Goal: Answer question/provide support: Share knowledge or assist other users

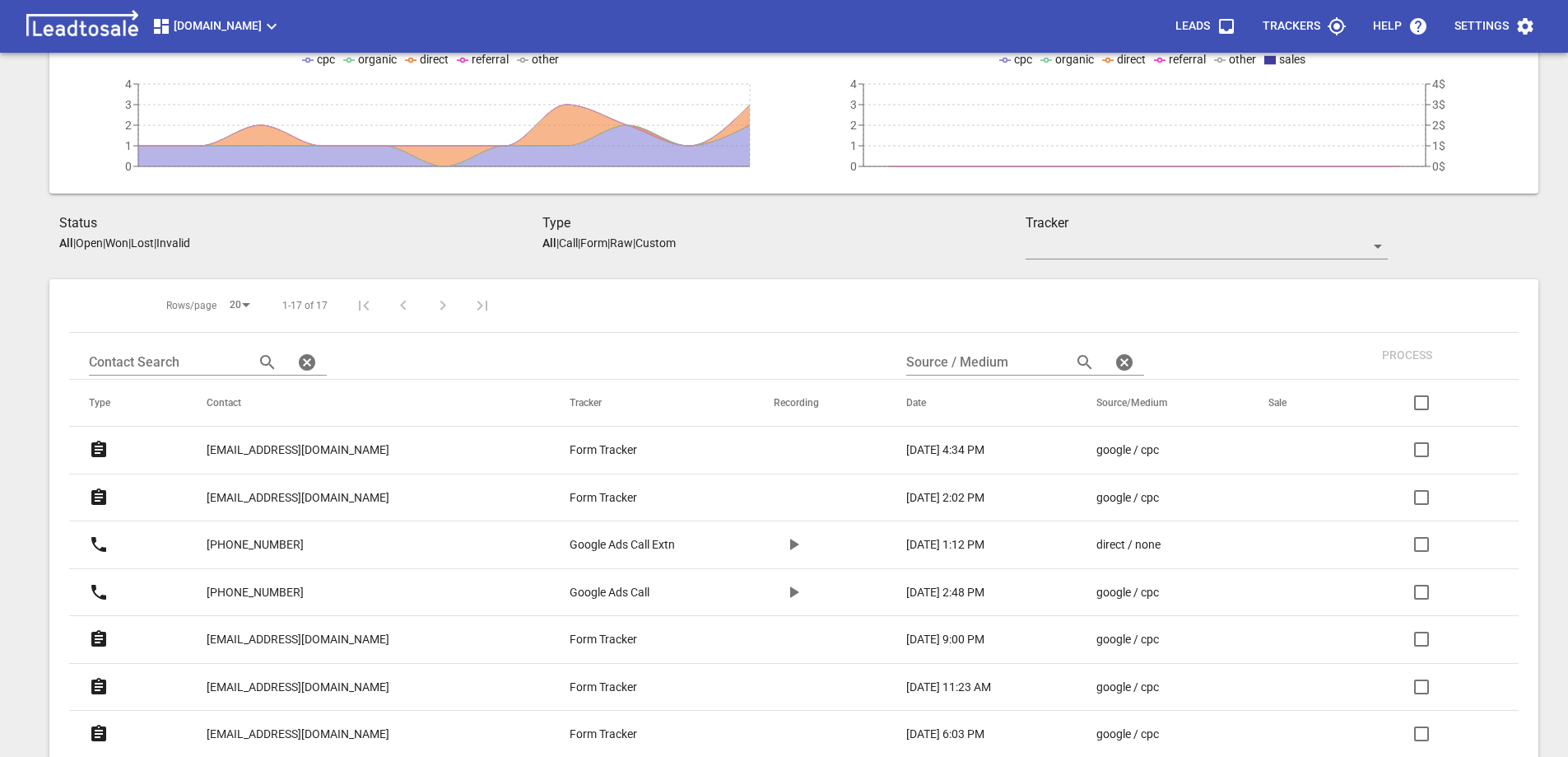
scroll to position [165, 0]
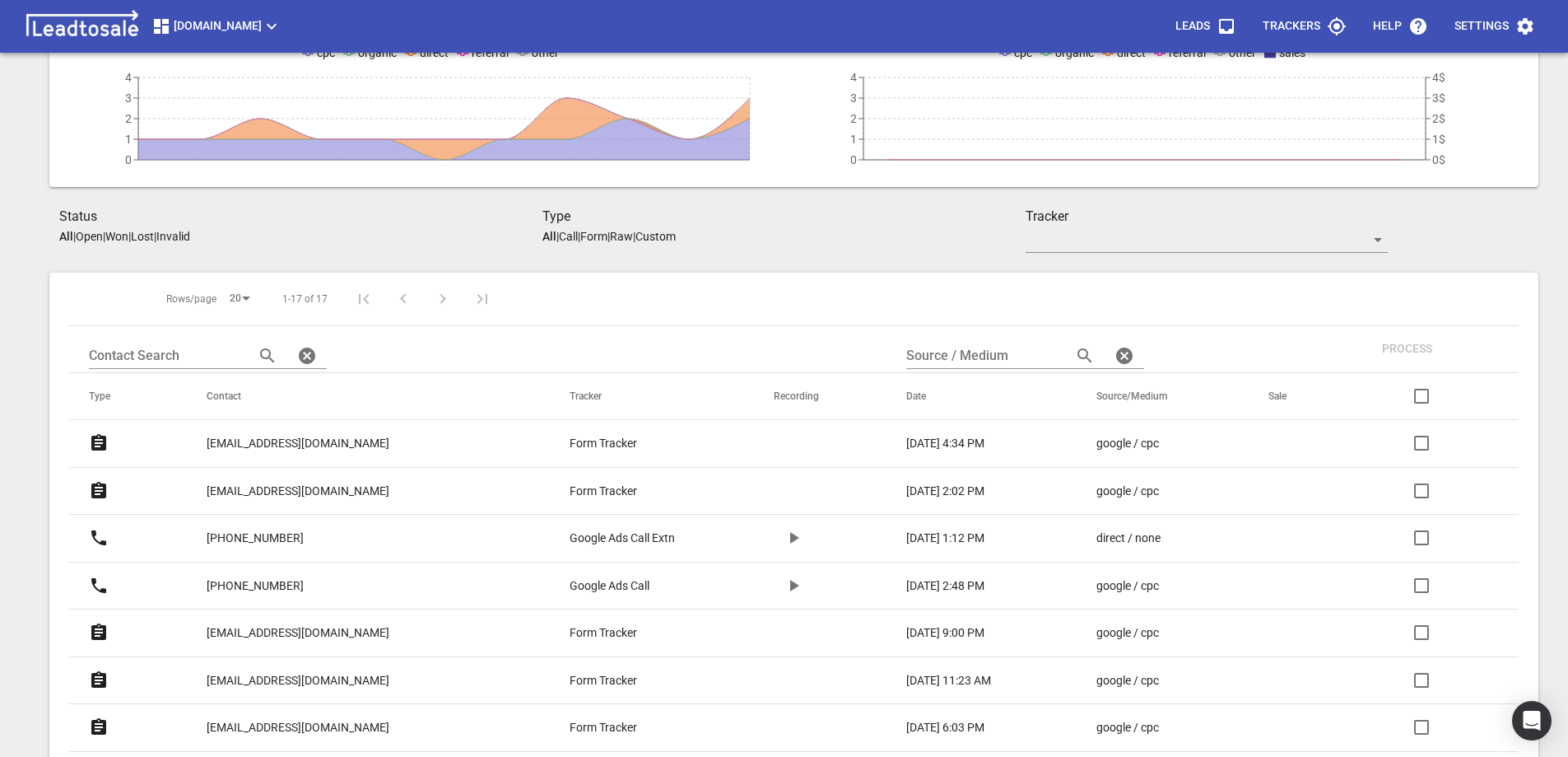
click at [316, 489] on p "[EMAIL_ADDRESS][DOMAIN_NAME]" at bounding box center [298, 491] width 182 height 18
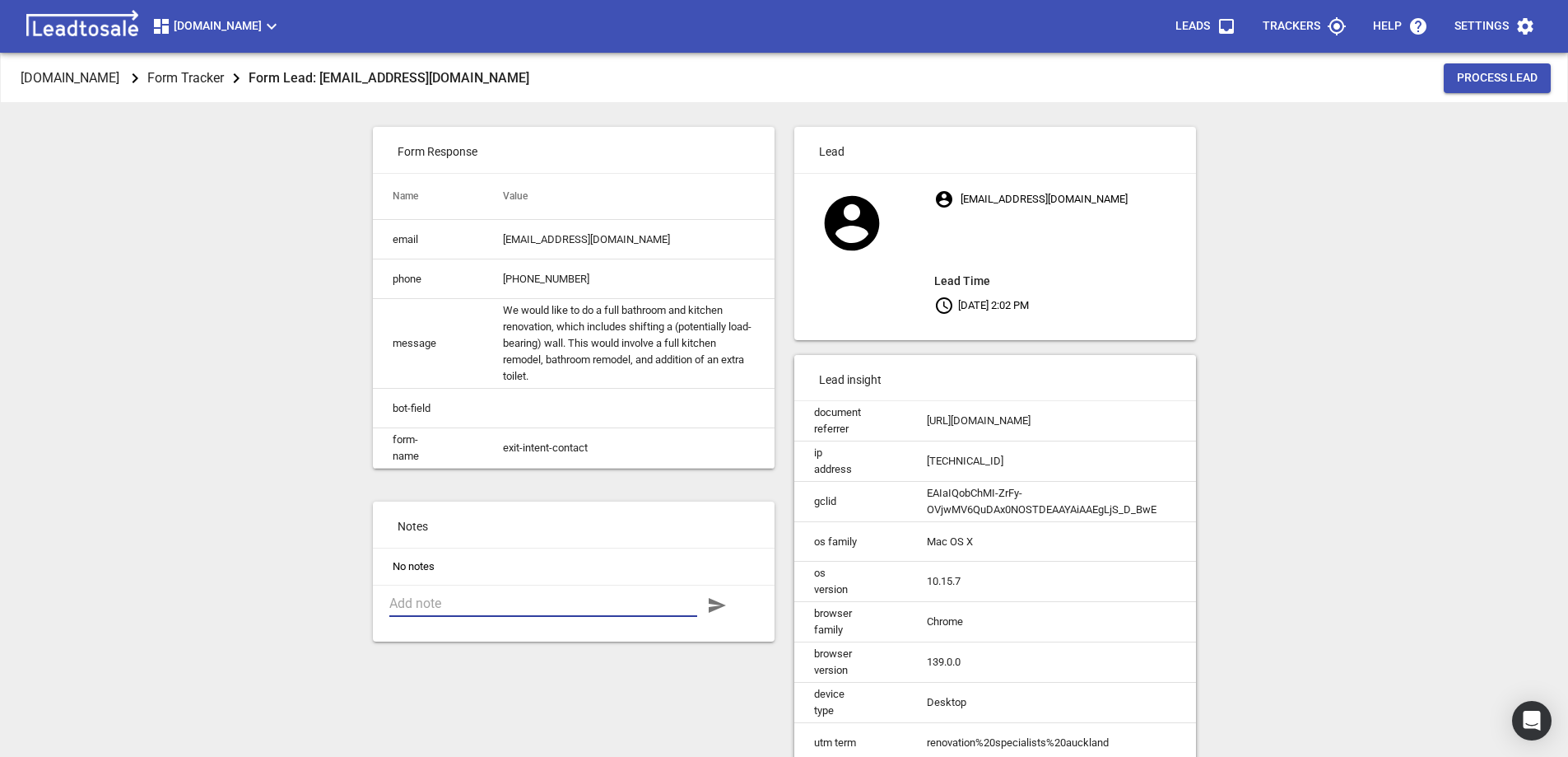
click at [486, 611] on textarea at bounding box center [543, 603] width 308 height 16
click at [557, 616] on textarea "$50k budget - prob. too small. Intend doing a lot of the work themselves." at bounding box center [543, 611] width 308 height 31
click at [650, 627] on textarea "$50k budget - prob. too small, aiming for low cost. Intend doing a lot of the w…" at bounding box center [543, 611] width 308 height 31
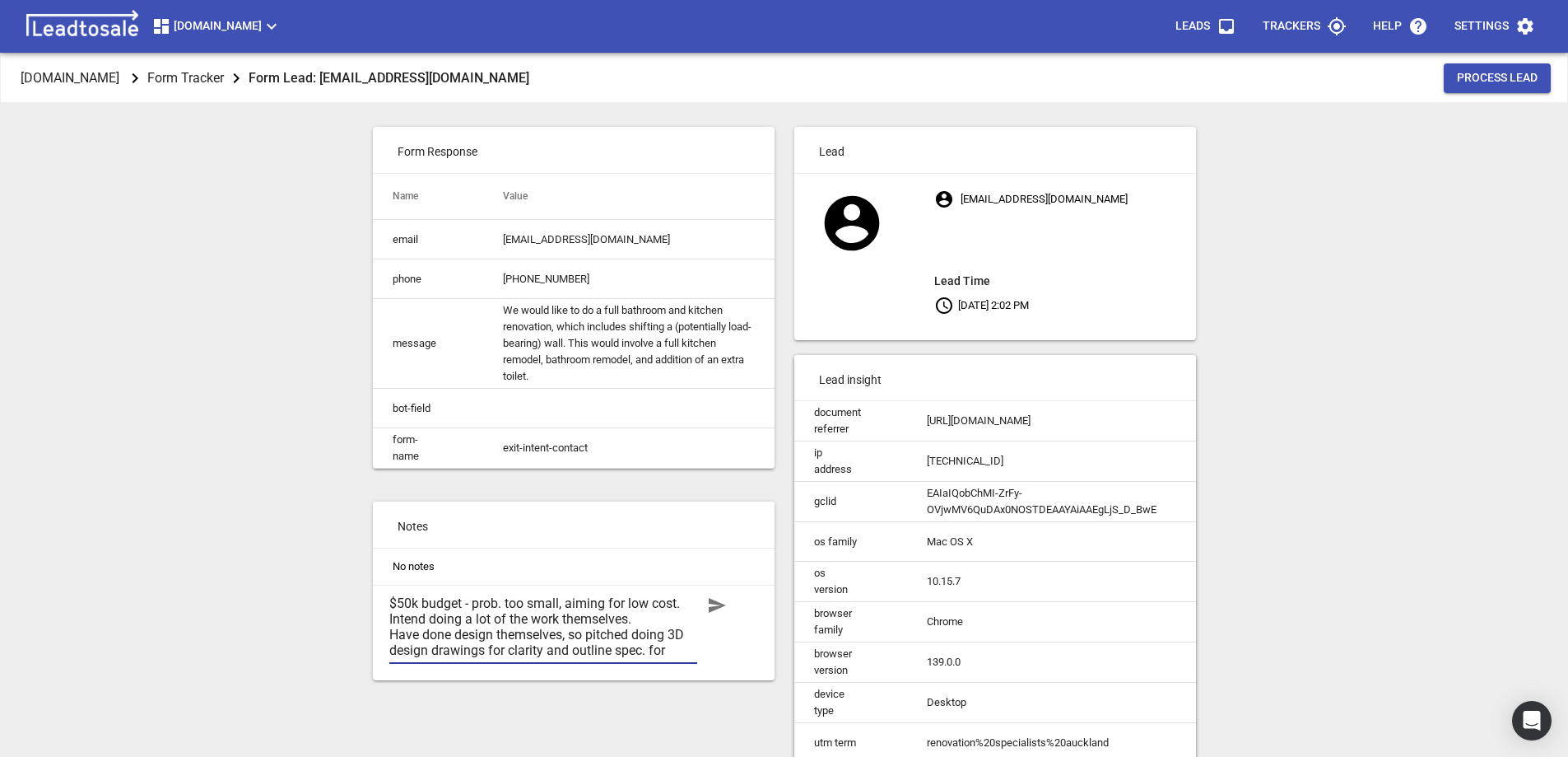
drag, startPoint x: 486, startPoint y: 662, endPoint x: 543, endPoint y: 665, distance: 57.1
click at [543, 658] on textarea "$50k budget - prob. too small, aiming for low cost. Intend doing a lot of the w…" at bounding box center [543, 627] width 308 height 63
click at [648, 658] on textarea "$50k budget - prob. too small, aiming for low cost. Intend doing a lot of the w…" at bounding box center [543, 627] width 308 height 63
paste textarea "for clarity"
click at [609, 658] on textarea "$50k budget - prob. too small, aiming for low cost. Intend doing a lot of the w…" at bounding box center [543, 627] width 308 height 63
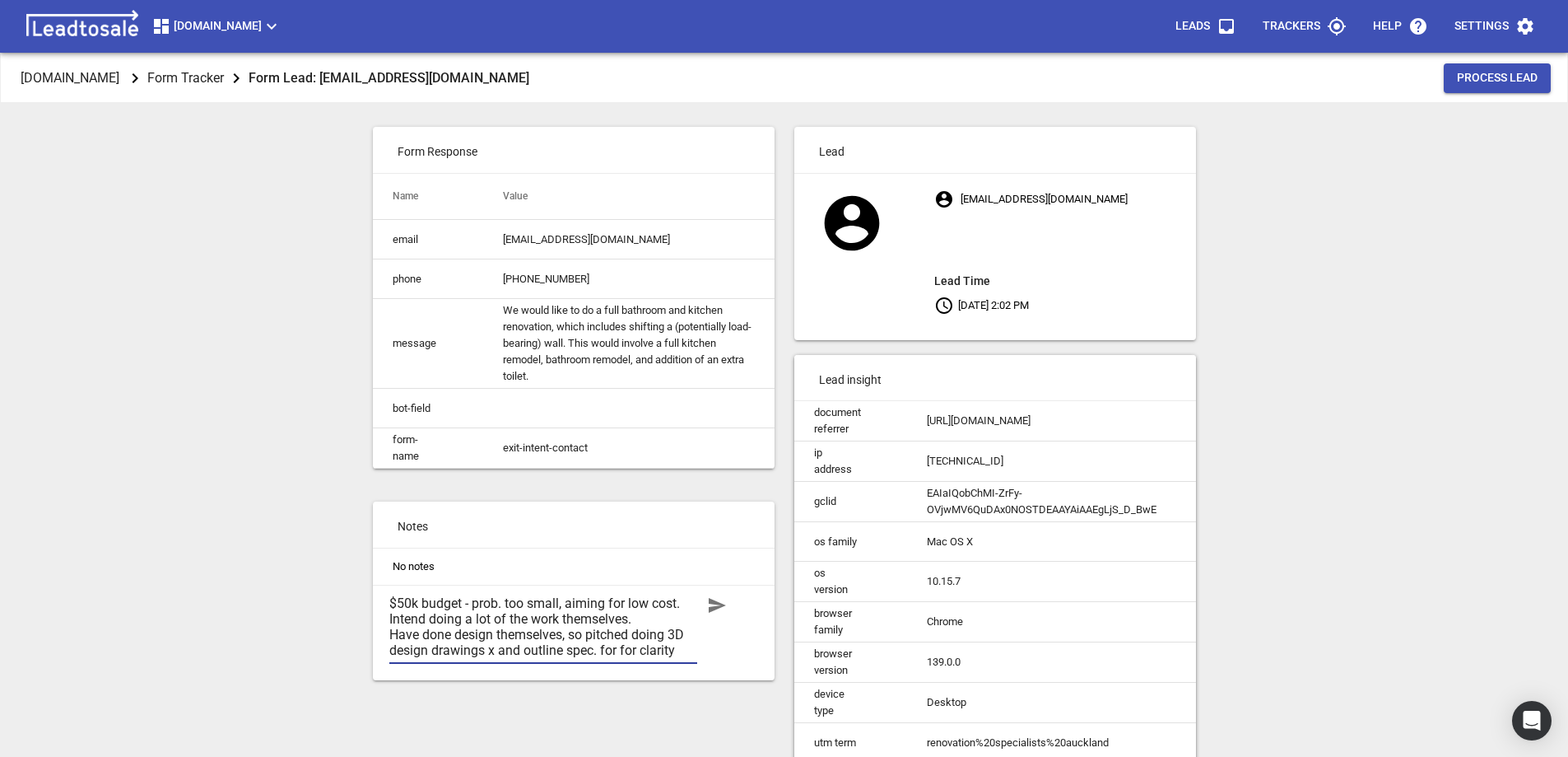
click at [609, 658] on textarea "$50k budget - prob. too small, aiming for low cost. Intend doing a lot of the w…" at bounding box center [543, 627] width 308 height 63
click at [487, 658] on textarea "$50k budget - prob. too small, aiming for low cost. Intend doing a lot of the w…" at bounding box center [543, 627] width 308 height 63
click at [662, 658] on textarea "$50k budget - prob. too small, aiming for low cost. Intend doing a lot of the w…" at bounding box center [543, 627] width 308 height 63
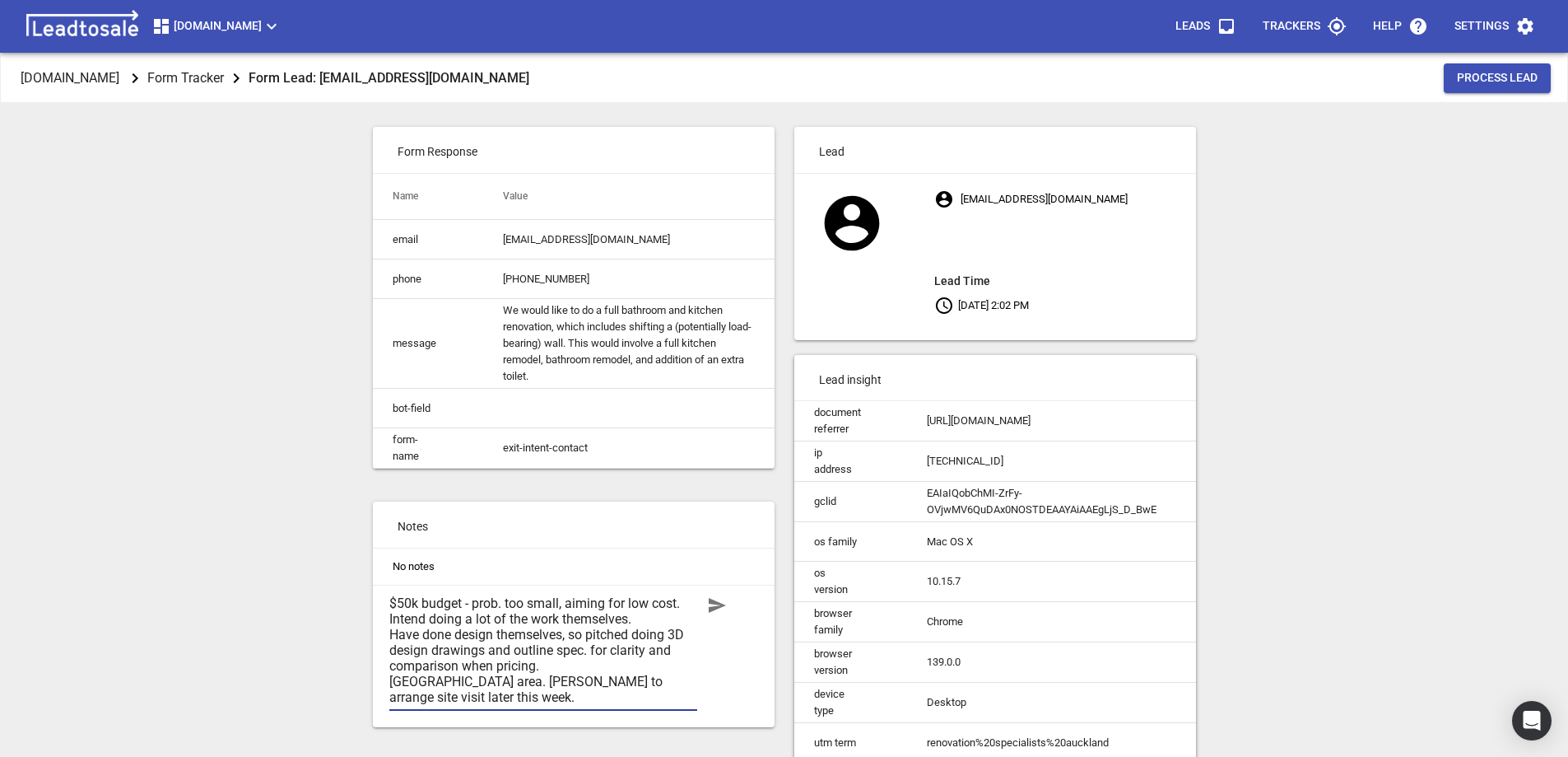
type textarea "$50k budget - prob. too small, aiming for low cost. Intend doing a lot of the w…"
click at [717, 613] on icon "button" at bounding box center [717, 605] width 18 height 15
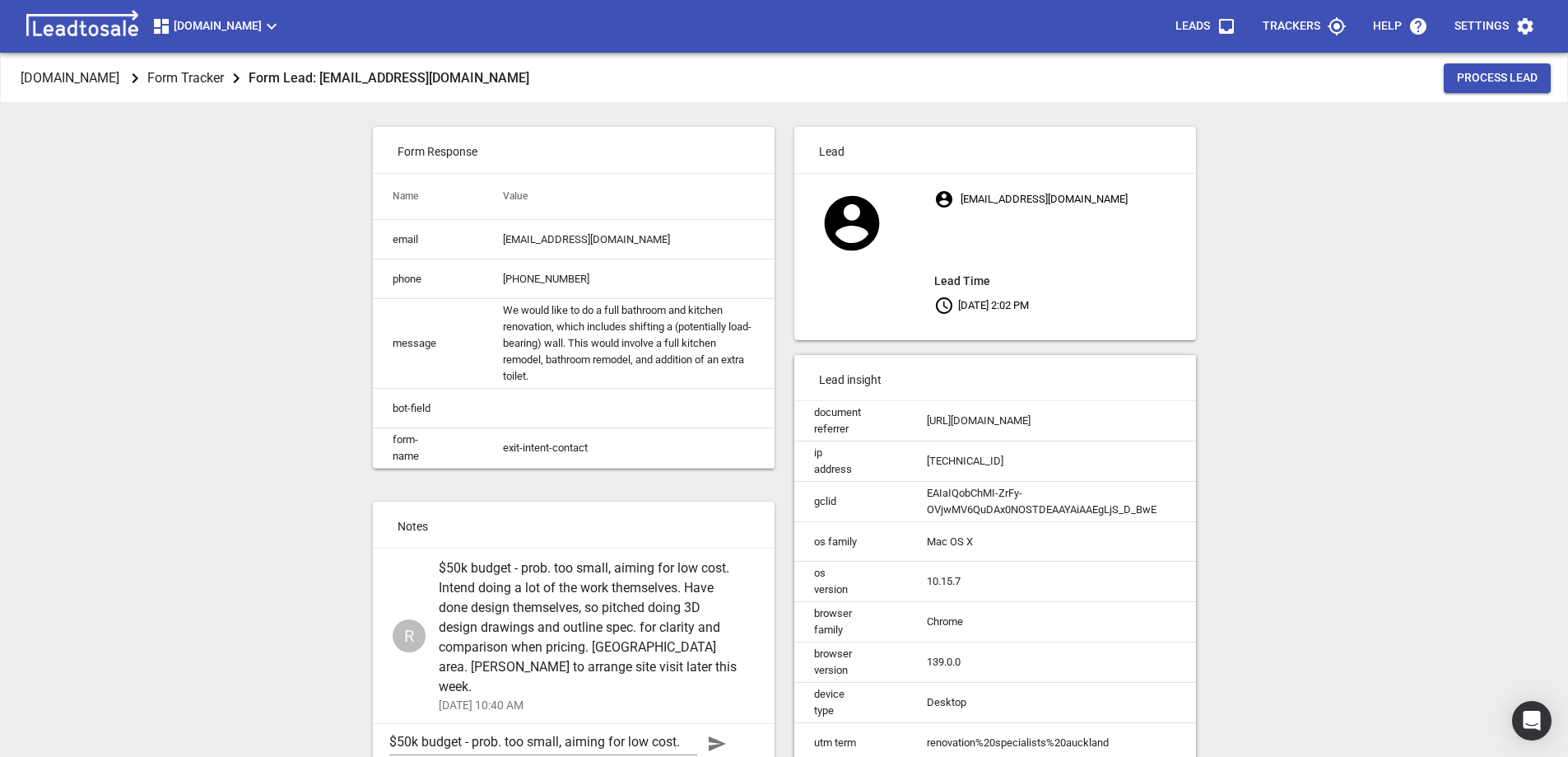
click at [567, 239] on td "[EMAIL_ADDRESS][DOMAIN_NAME]" at bounding box center [628, 239] width 290 height 39
drag, startPoint x: 640, startPoint y: 235, endPoint x: 501, endPoint y: 244, distance: 139.3
click at [501, 244] on td "[EMAIL_ADDRESS][DOMAIN_NAME]" at bounding box center [628, 239] width 290 height 39
copy td "[EMAIL_ADDRESS][DOMAIN_NAME]"
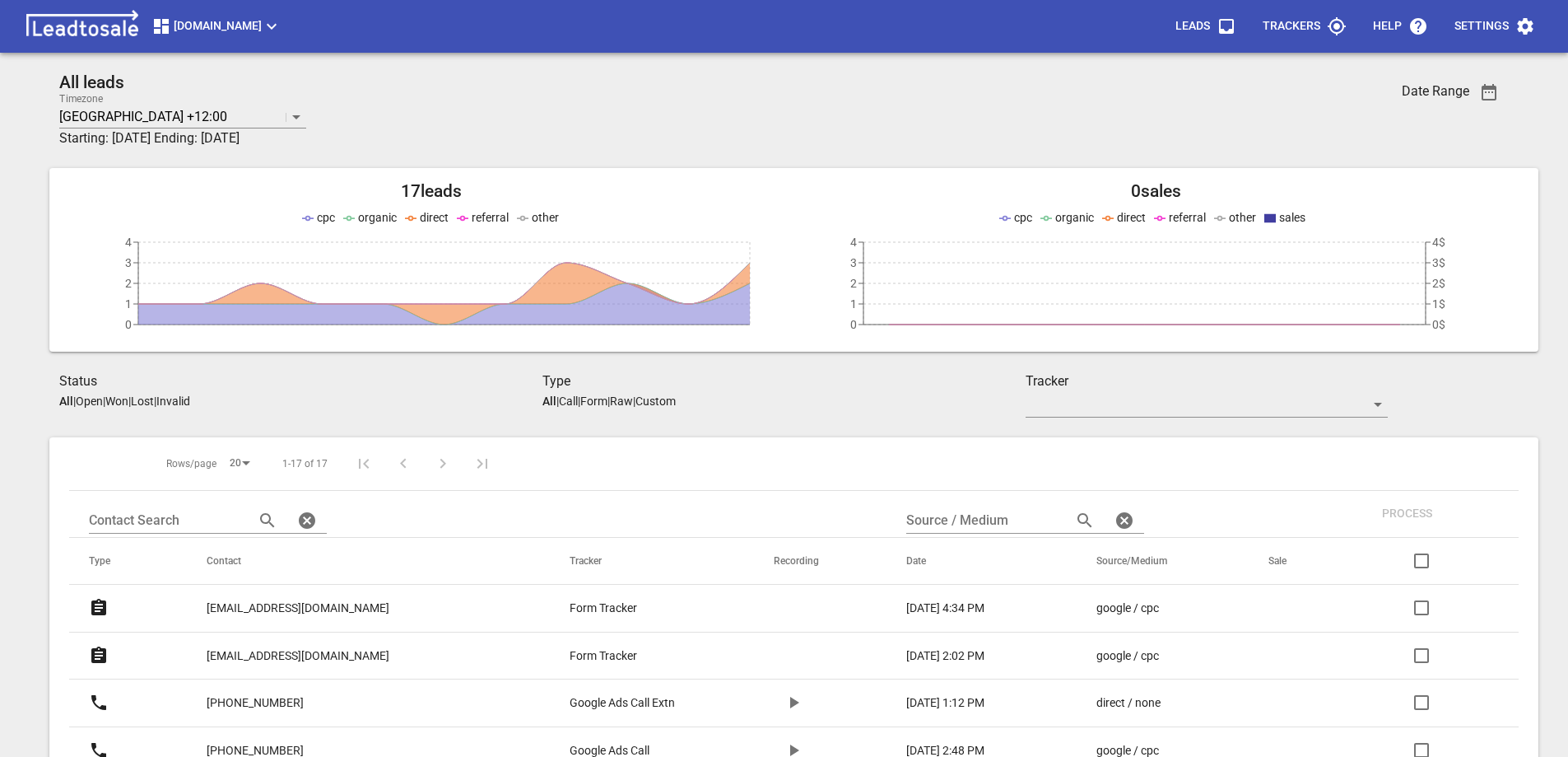
scroll to position [165, 0]
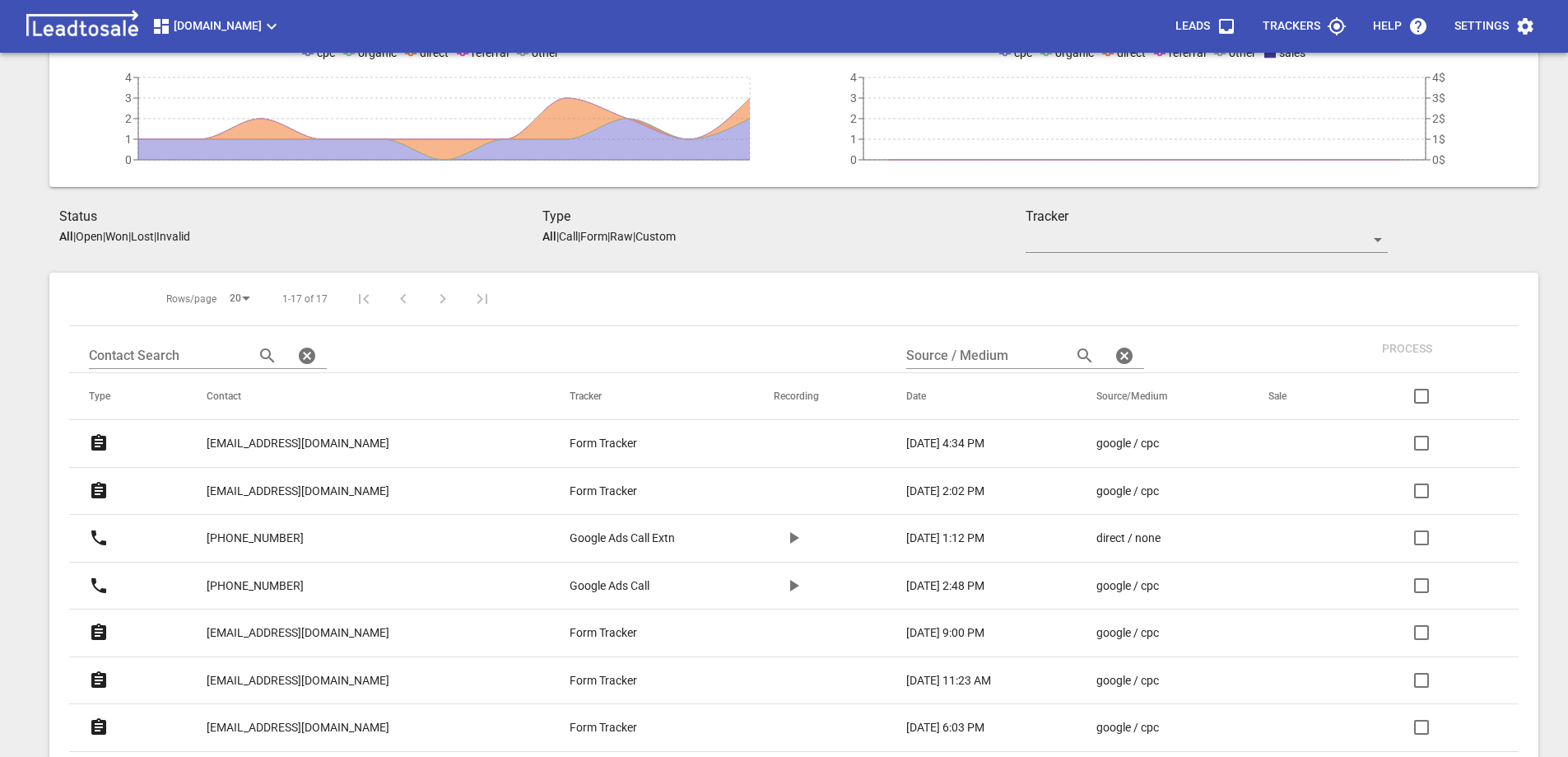
click at [301, 437] on p "[EMAIL_ADDRESS][DOMAIN_NAME]" at bounding box center [298, 443] width 182 height 18
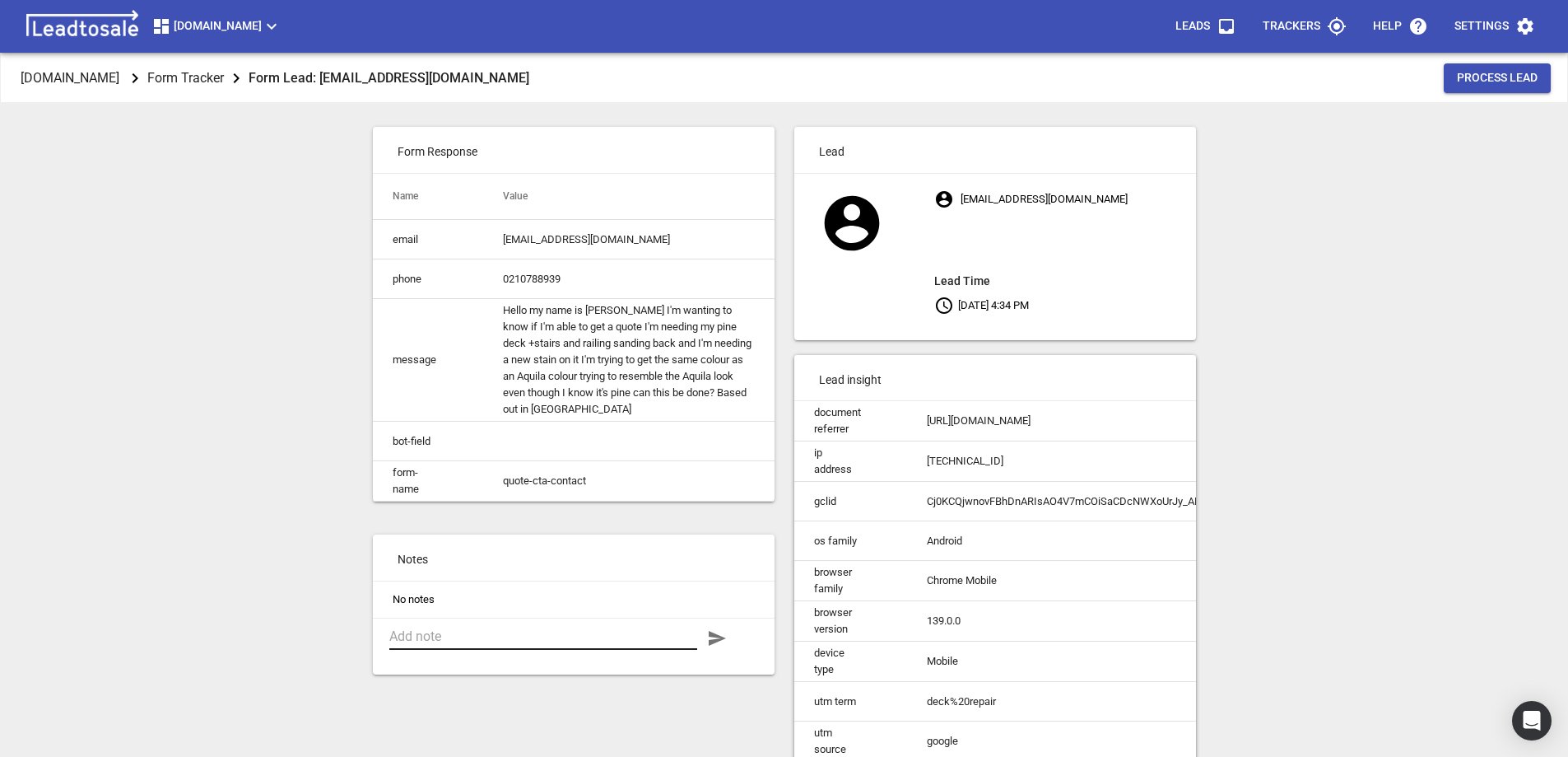
click at [489, 644] on textarea at bounding box center [543, 636] width 308 height 16
click at [389, 644] on textarea "Kwila decking colour to match extg." at bounding box center [543, 636] width 308 height 16
click at [423, 644] on textarea ""Kwila decking colour to match extg." at bounding box center [543, 636] width 308 height 16
click at [624, 644] on textarea ""Kwila" decking colour to match extg." at bounding box center [543, 636] width 308 height 16
type textarea ""Kwila" decking colour to match extg. Too far way to be economical."
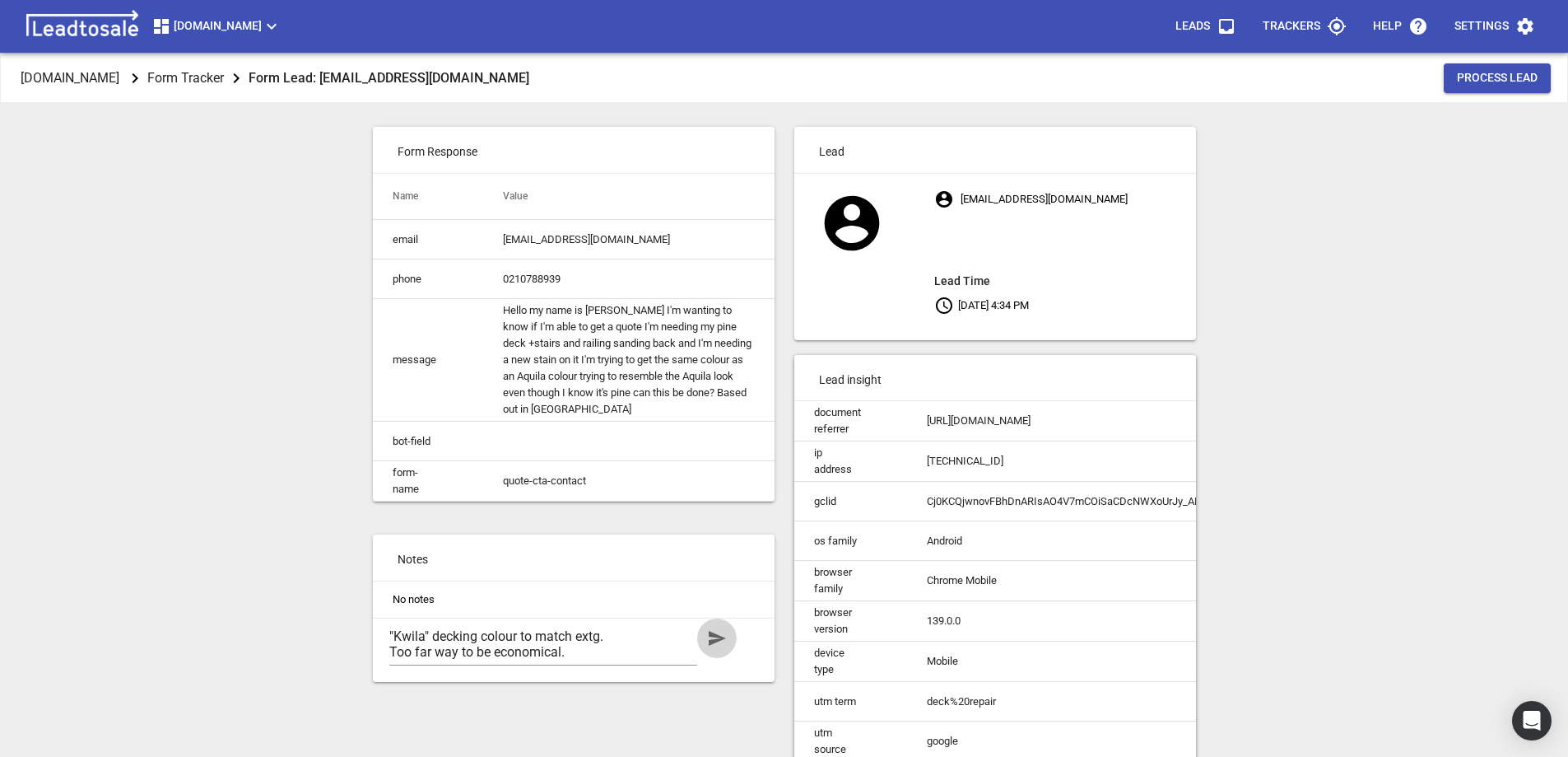
click at [718, 645] on icon "button" at bounding box center [717, 637] width 18 height 15
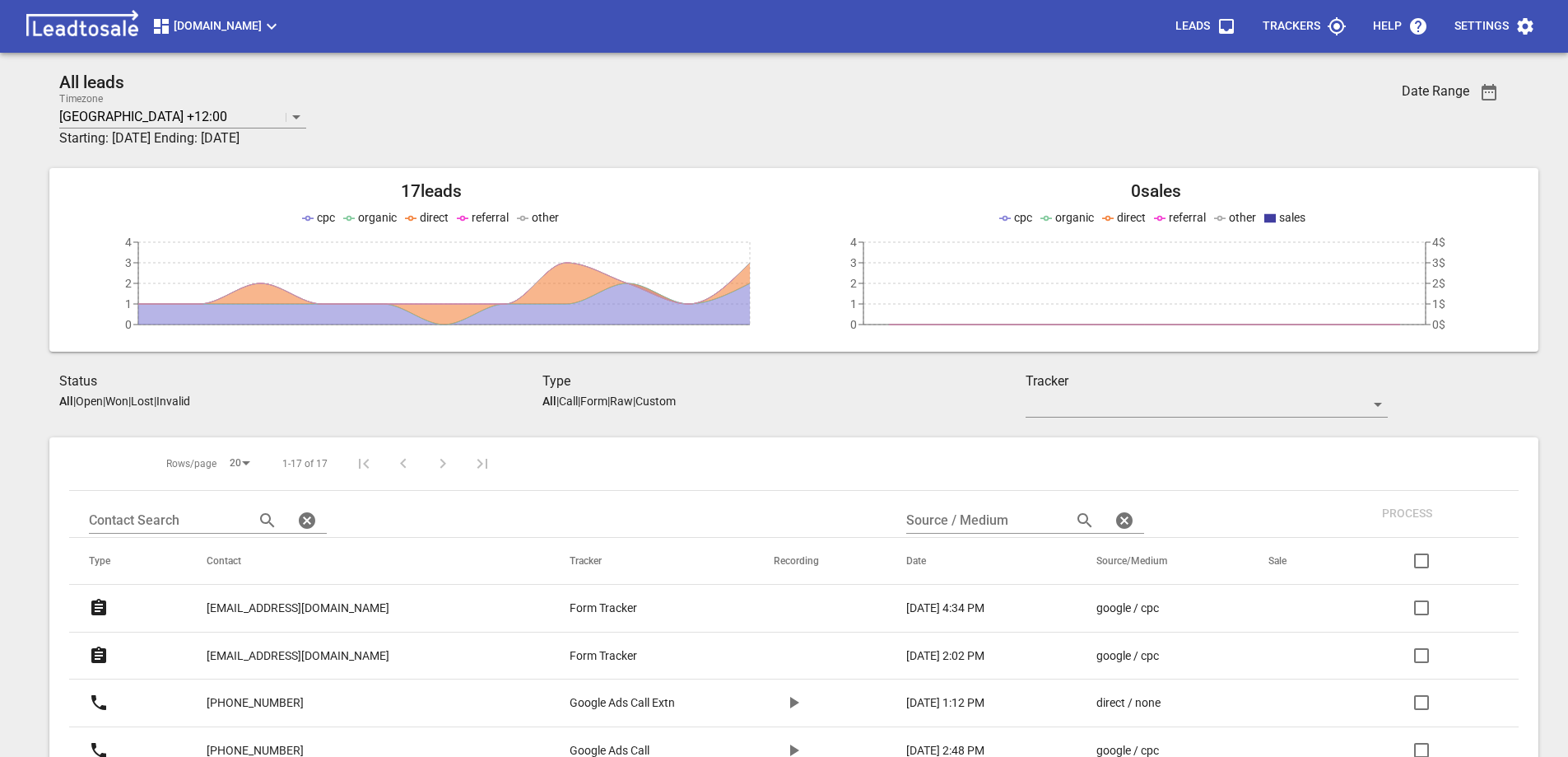
scroll to position [165, 0]
